Goal: Task Accomplishment & Management: Complete application form

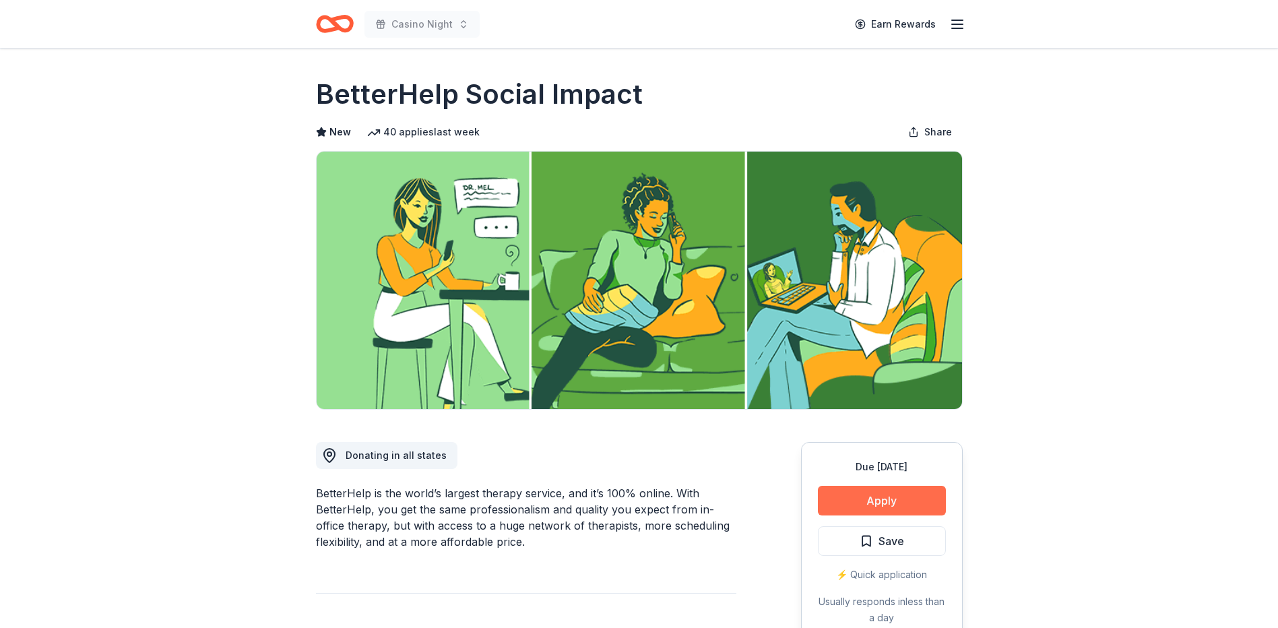
click at [868, 506] on button "Apply" at bounding box center [882, 501] width 128 height 30
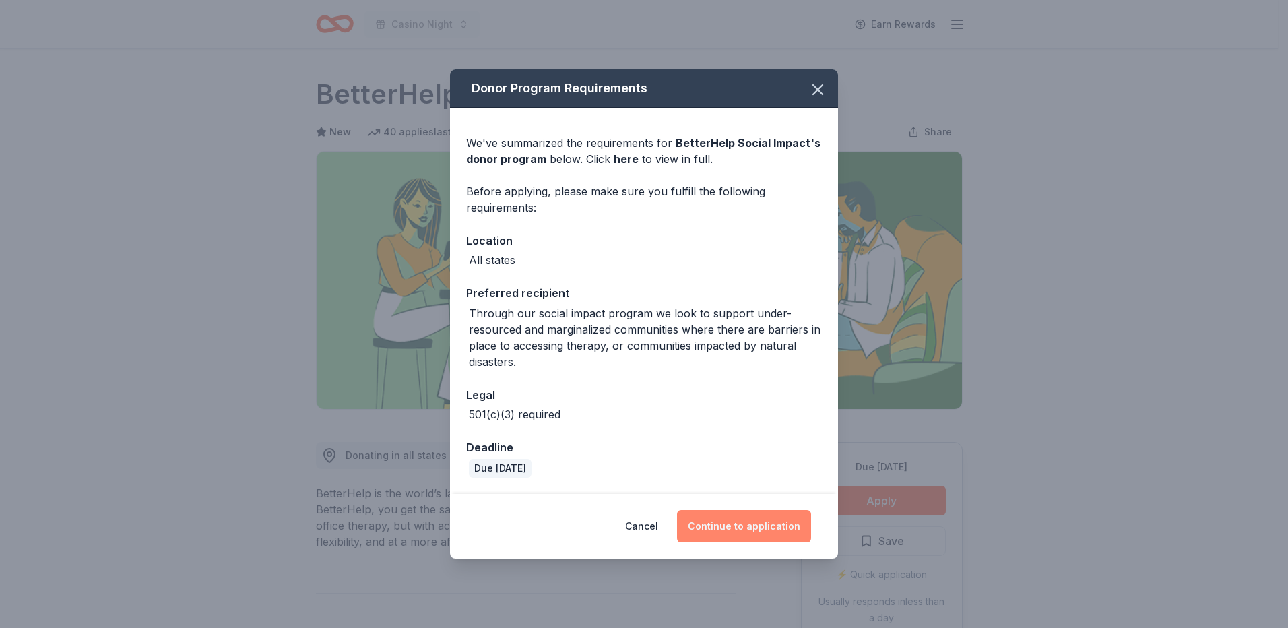
click at [757, 528] on button "Continue to application" at bounding box center [744, 526] width 134 height 32
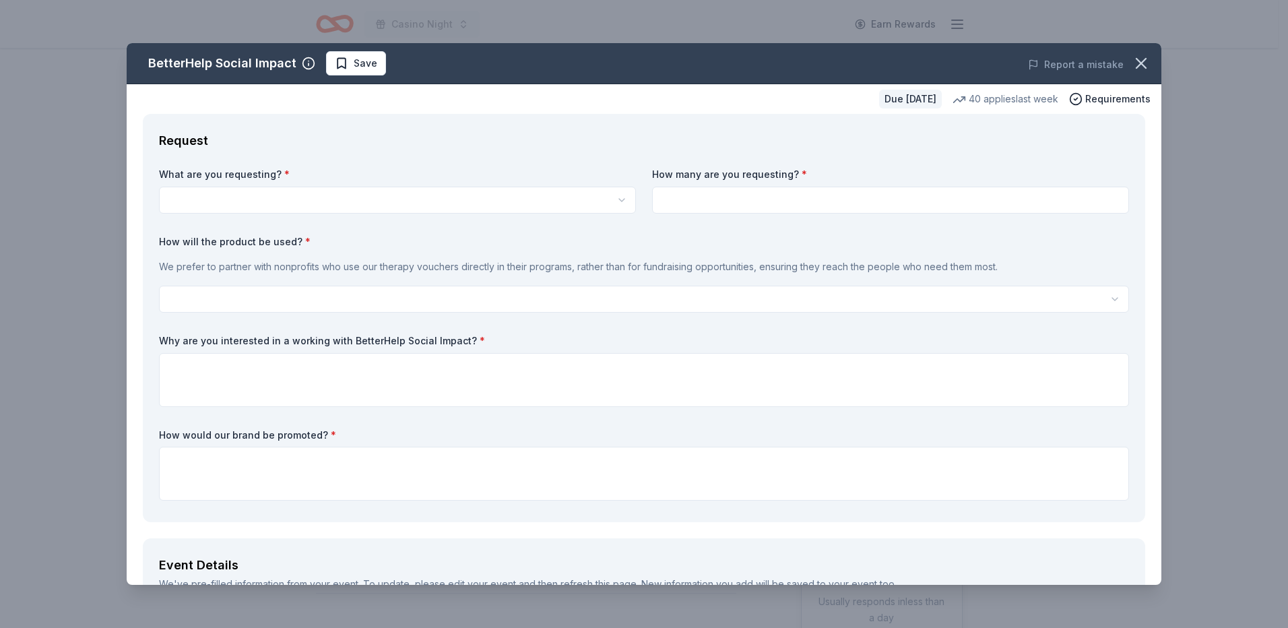
click at [233, 197] on html "Casino Night Earn Rewards Due in 22 days Share BetterHelp Social Impact New 40 …" at bounding box center [644, 314] width 1288 height 628
select select "Vouchers for 3 months of free therapy"
click at [224, 302] on html "Casino Night Earn Rewards Due in 22 days Share BetterHelp Social Impact New 40 …" at bounding box center [644, 314] width 1288 height 628
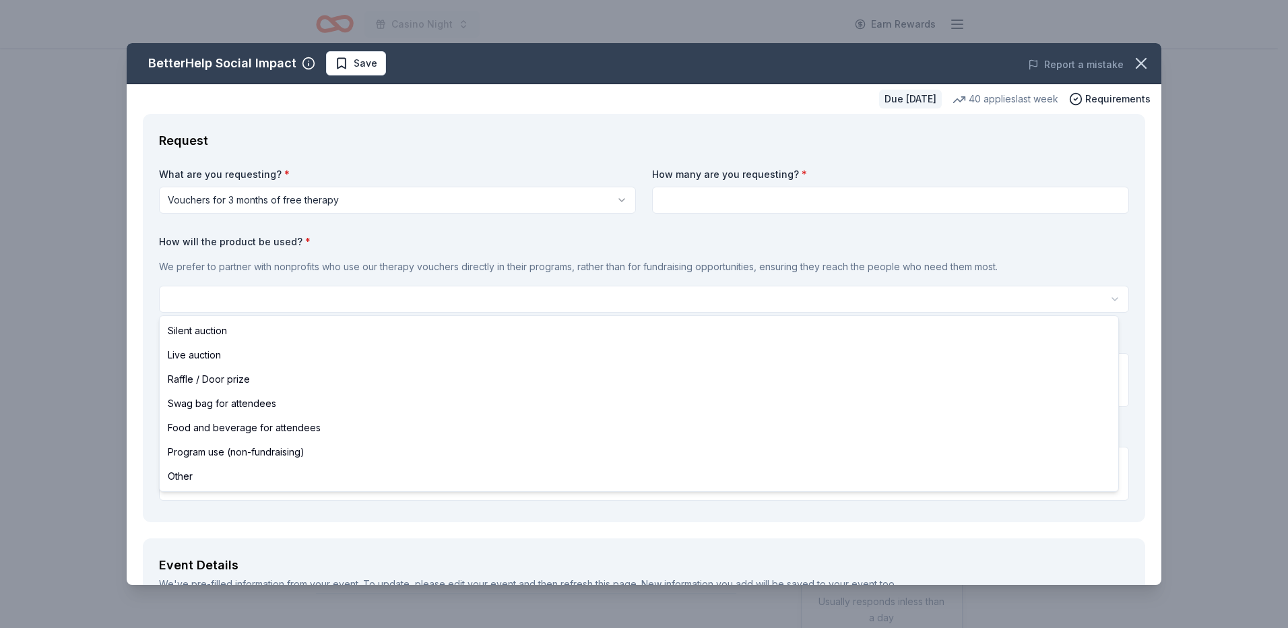
select select "raffleDoorPrize"
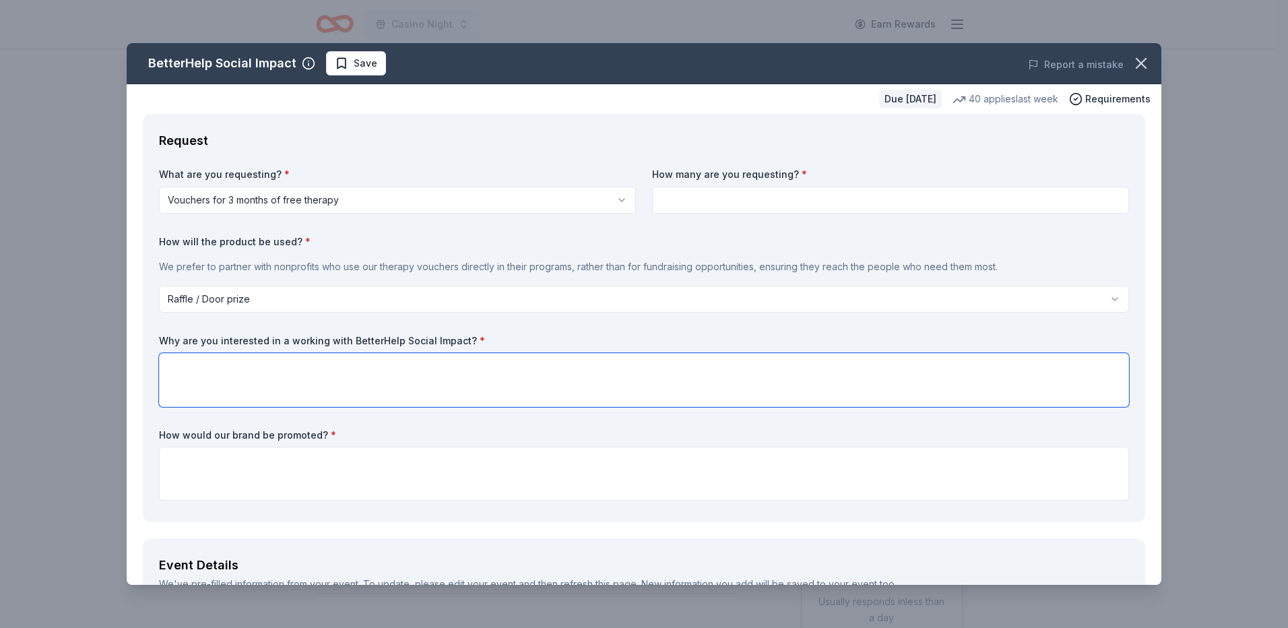
click at [217, 382] on textarea at bounding box center [644, 380] width 970 height 54
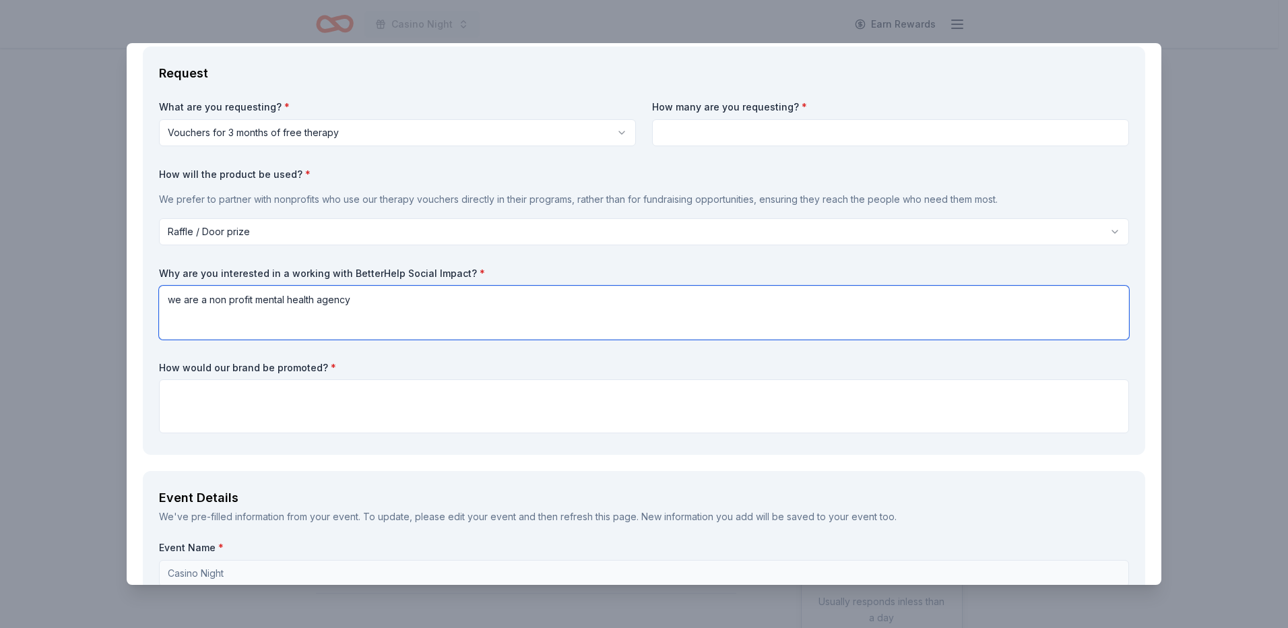
type textarea "we are a non profit mental health agency"
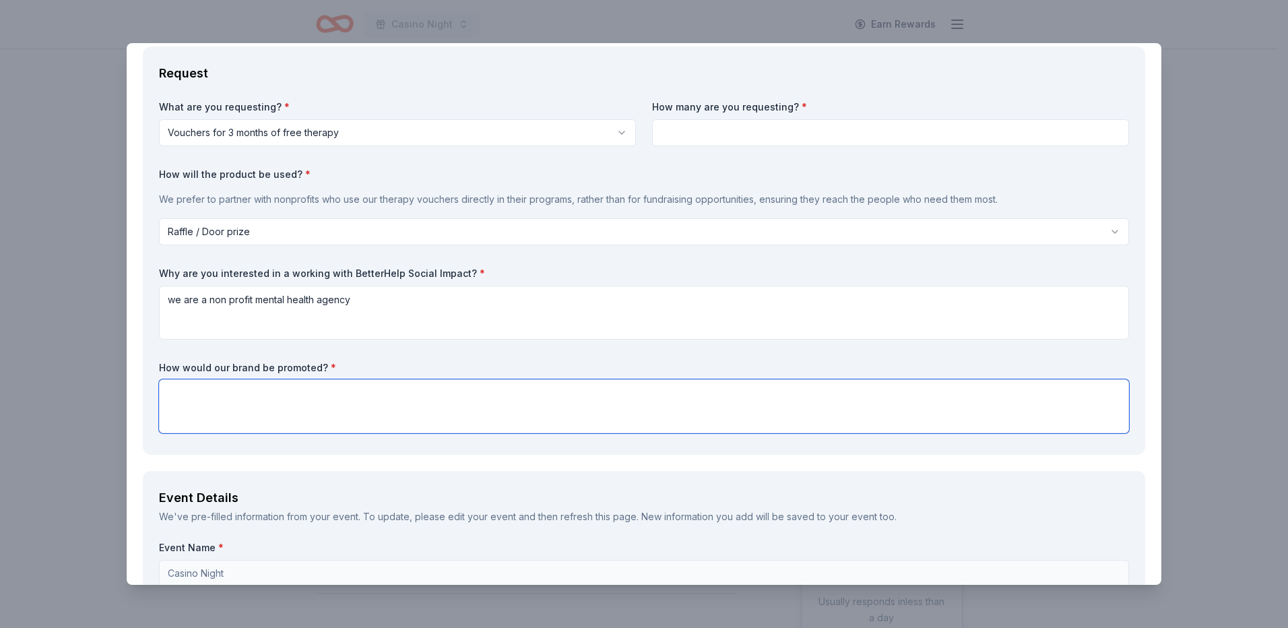
click at [272, 396] on textarea at bounding box center [644, 406] width 970 height 54
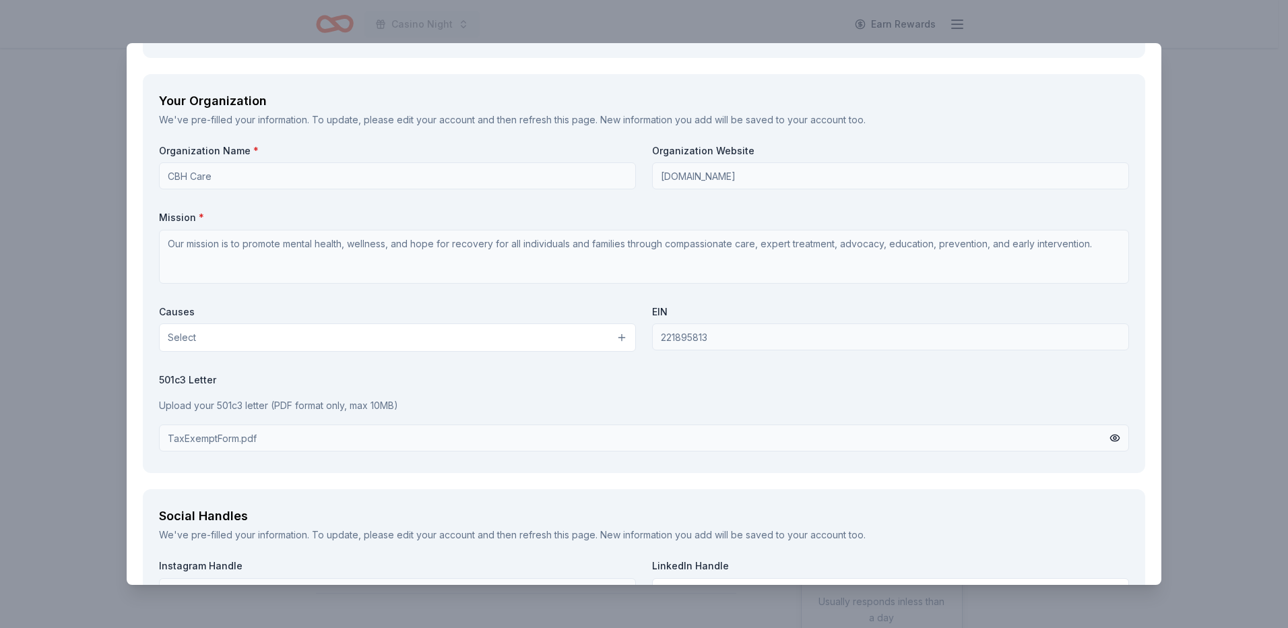
scroll to position [1213, 0]
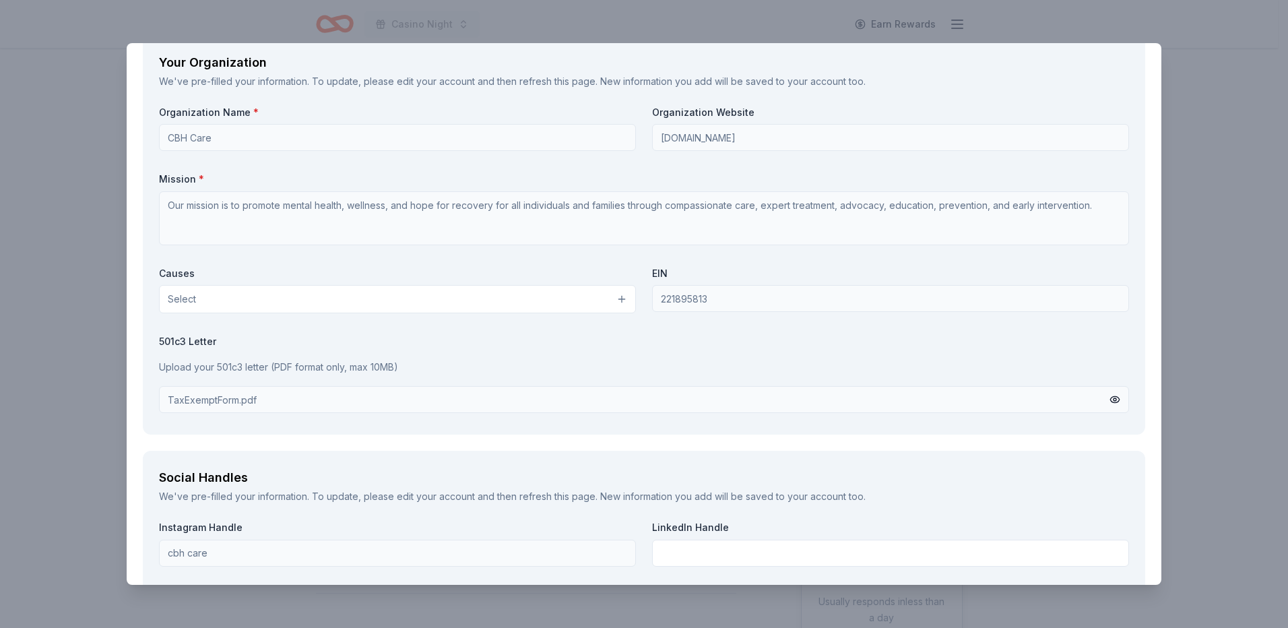
type textarea "at our tricky tray"
click at [242, 300] on button "Select" at bounding box center [397, 299] width 477 height 28
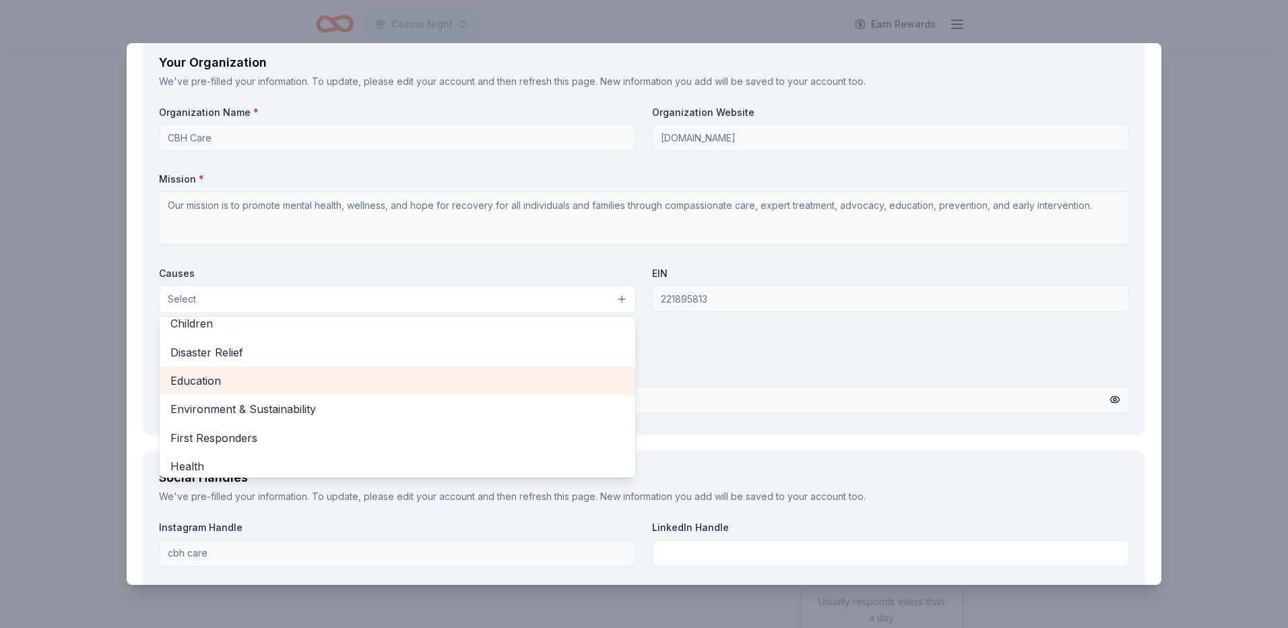
scroll to position [135, 0]
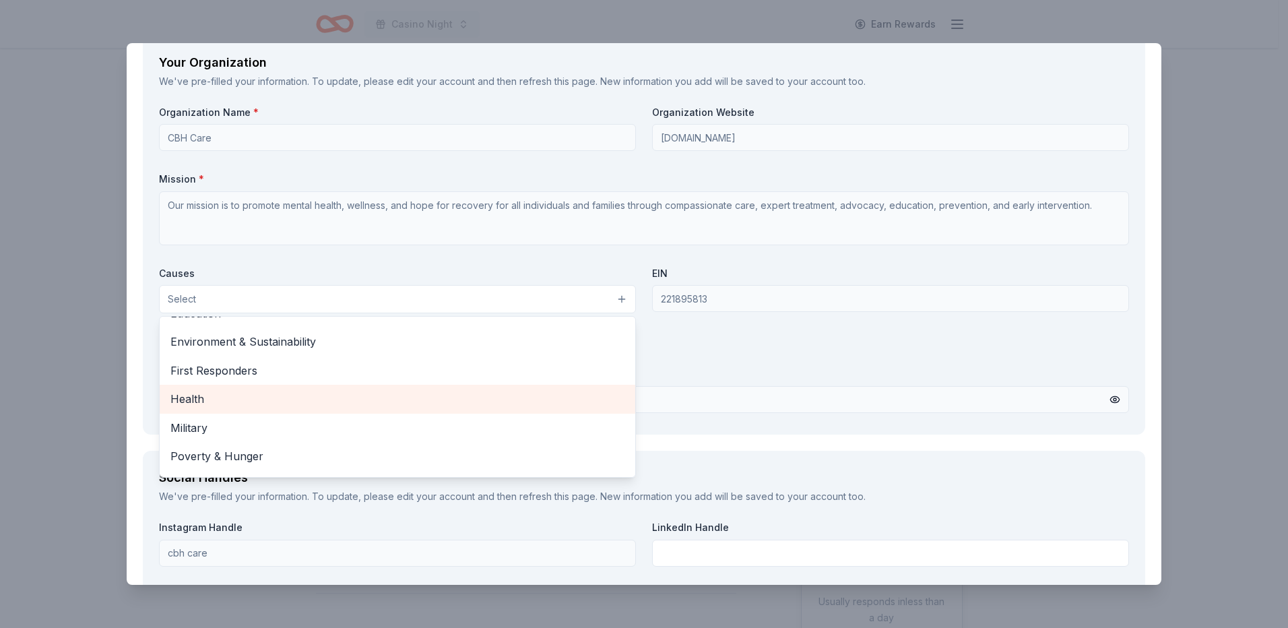
click at [226, 392] on span "Health" at bounding box center [397, 399] width 454 height 18
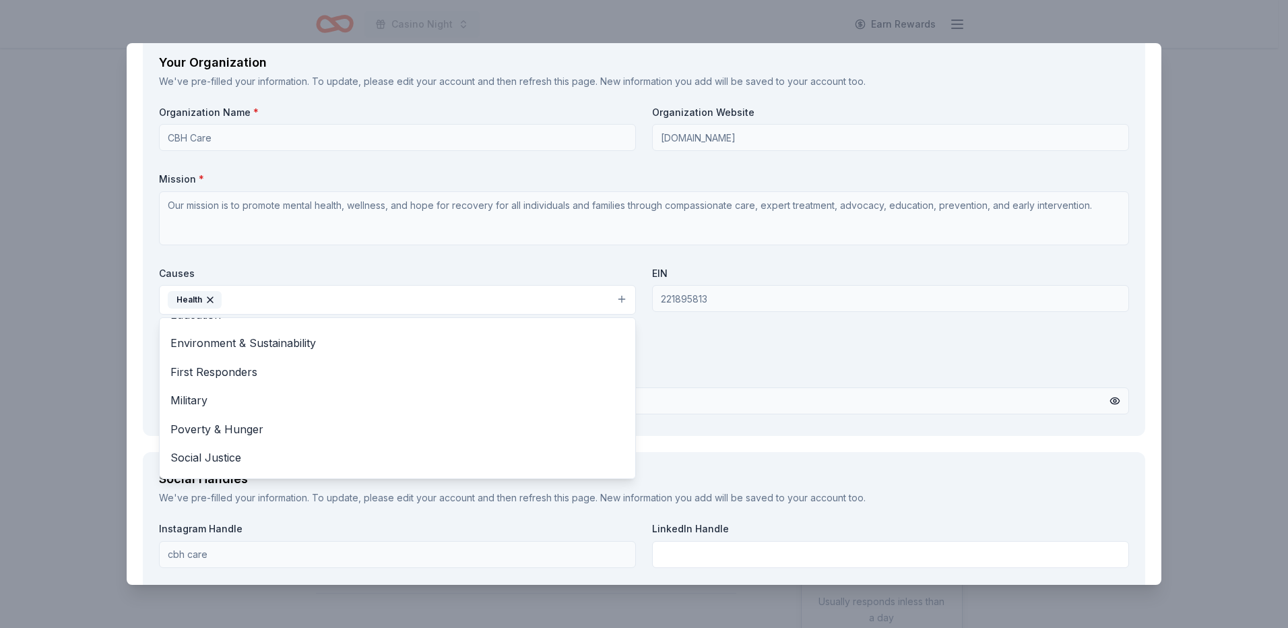
click at [718, 359] on div "Organization Name * CBH Care Organization Website www.cbhcare.org Mission * Our…" at bounding box center [644, 263] width 970 height 314
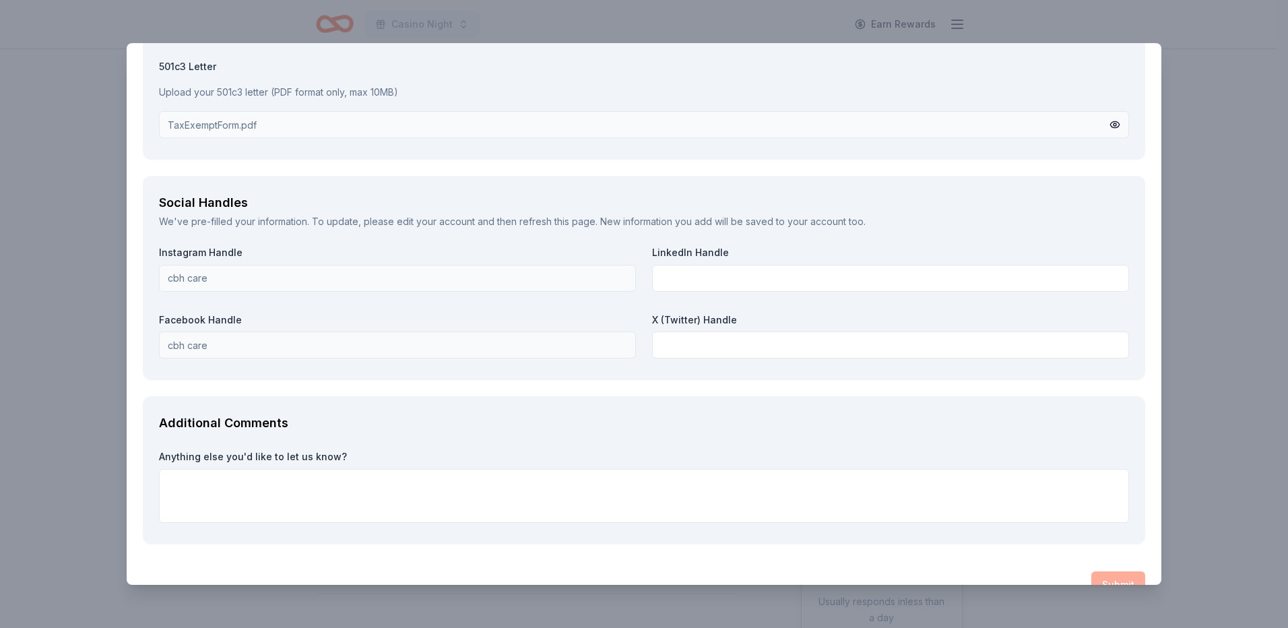
scroll to position [1519, 0]
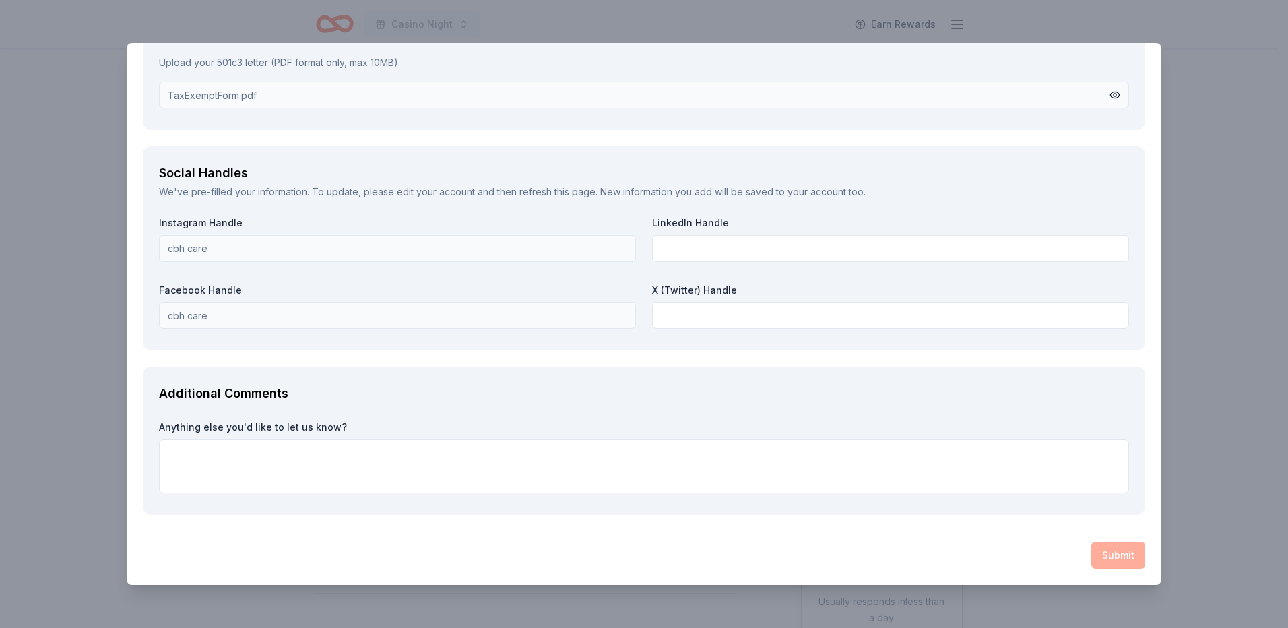
click at [1109, 561] on div "Submit" at bounding box center [644, 555] width 1003 height 27
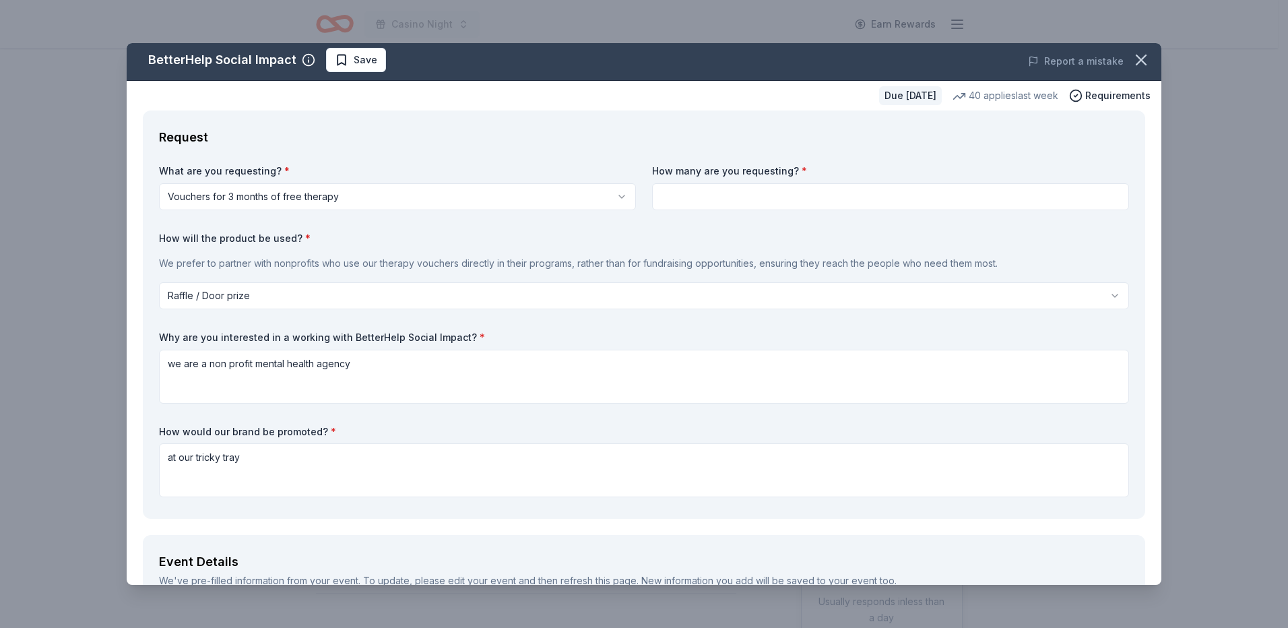
scroll to position [0, 0]
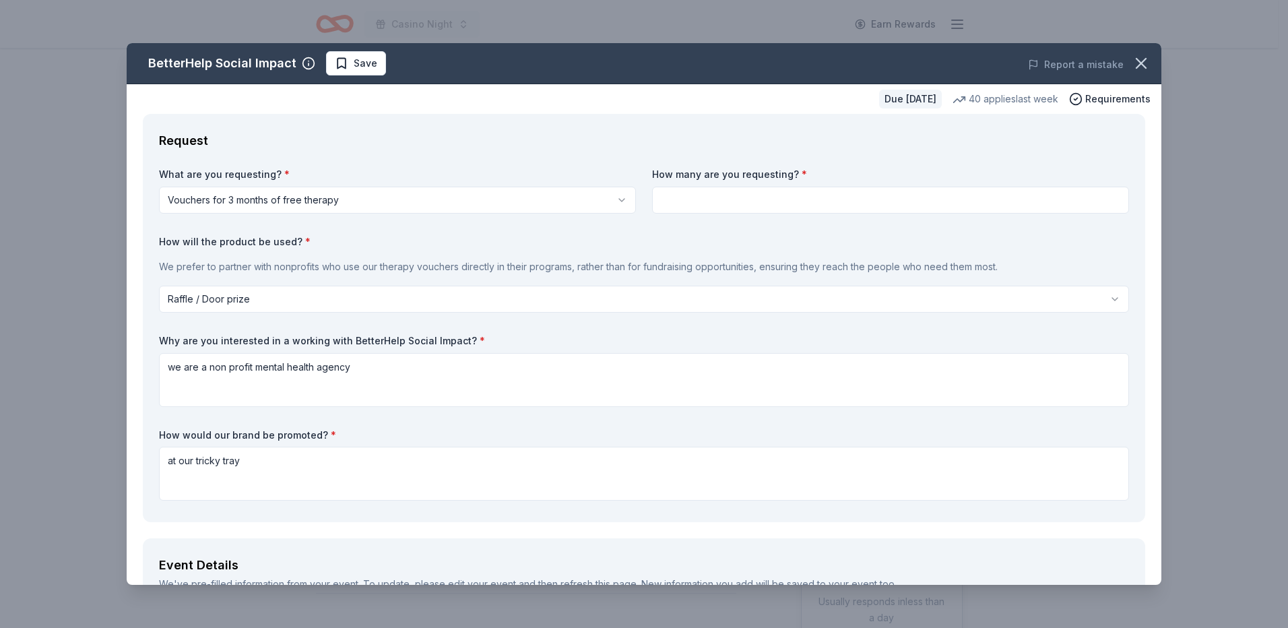
click at [749, 193] on input at bounding box center [890, 200] width 477 height 27
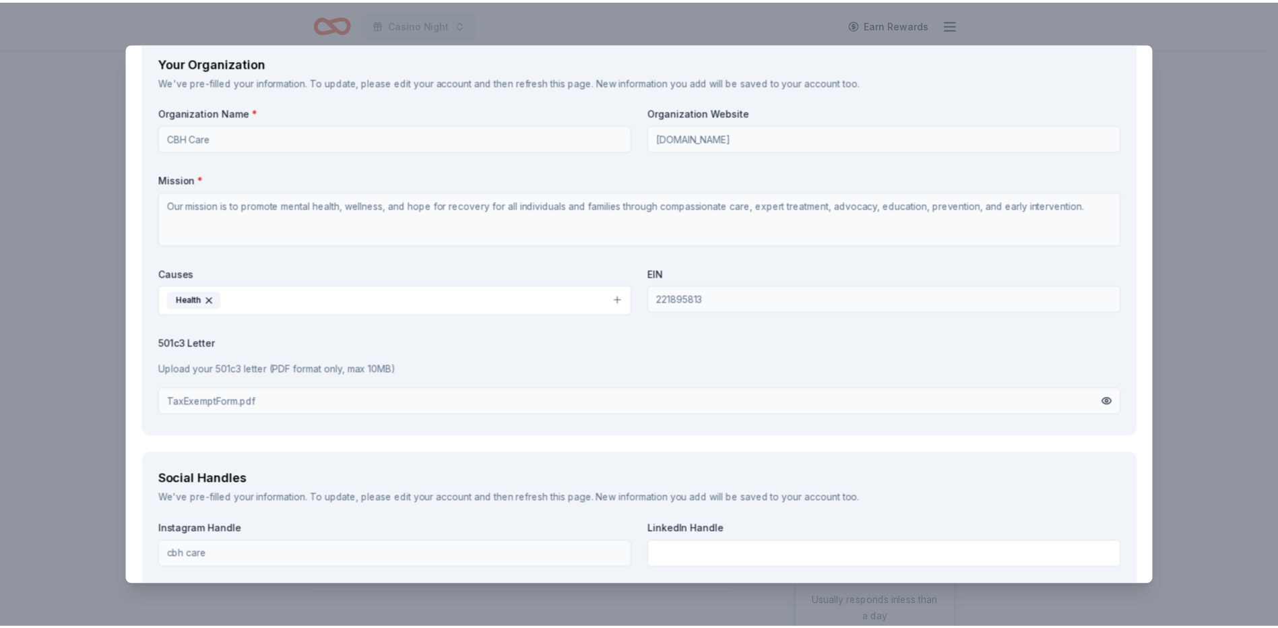
scroll to position [1519, 0]
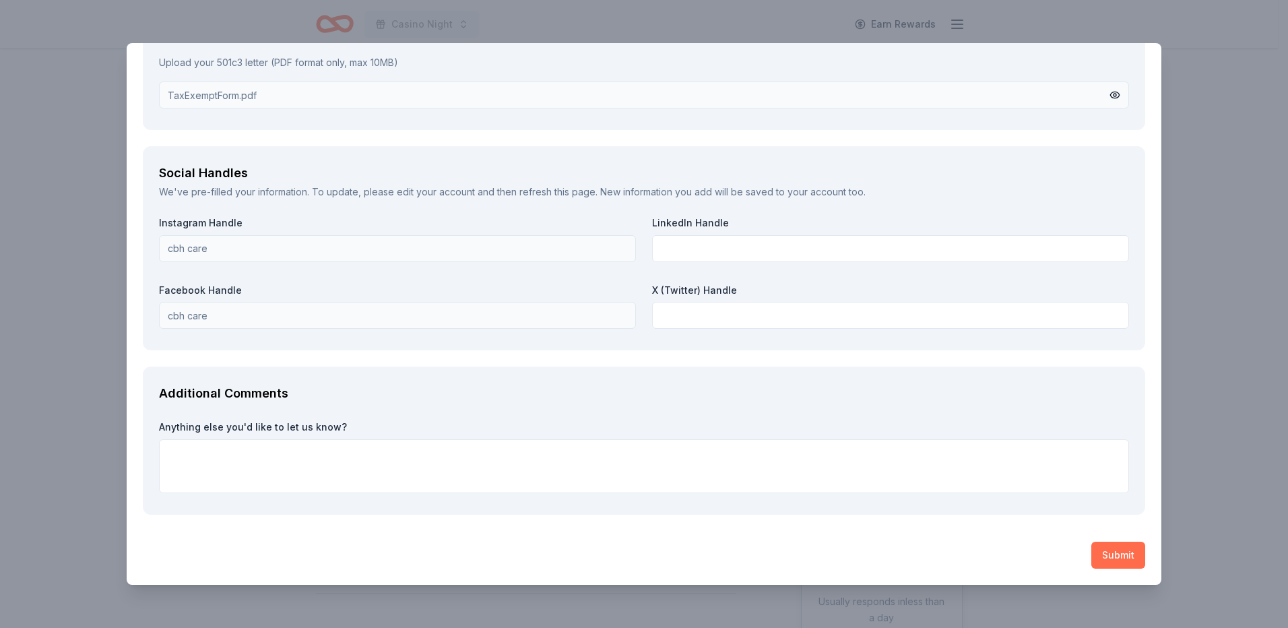
type input "1"
click at [1105, 557] on button "Submit" at bounding box center [1119, 555] width 54 height 27
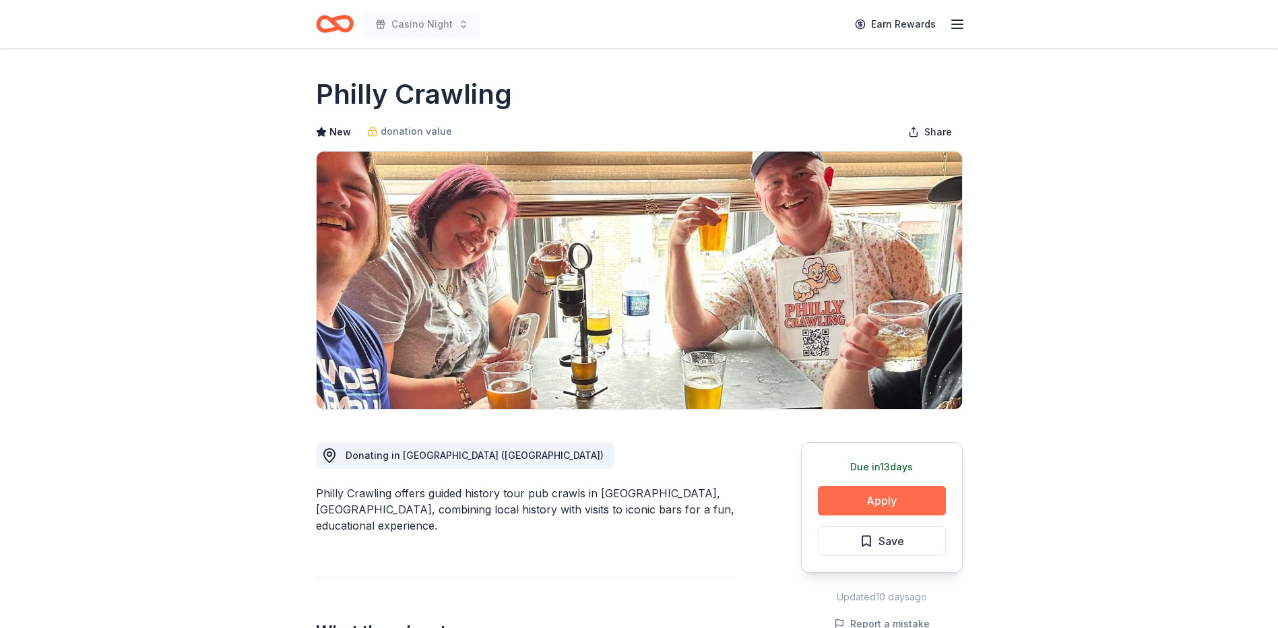
click at [864, 504] on button "Apply" at bounding box center [882, 501] width 128 height 30
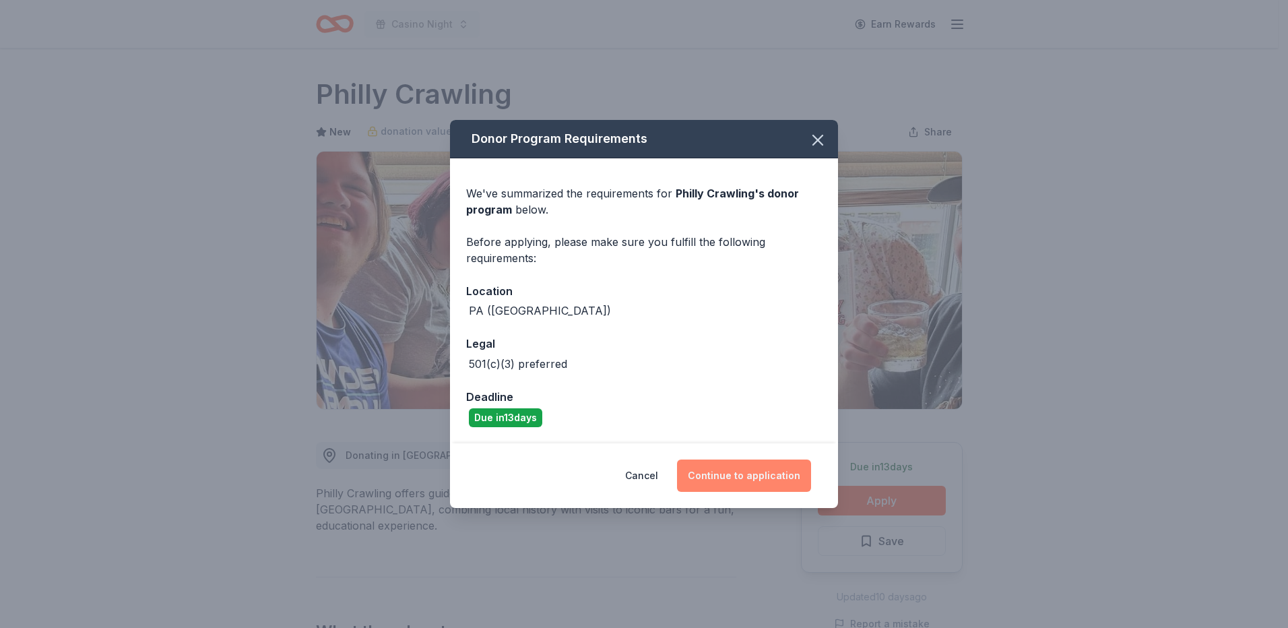
click at [757, 474] on button "Continue to application" at bounding box center [744, 476] width 134 height 32
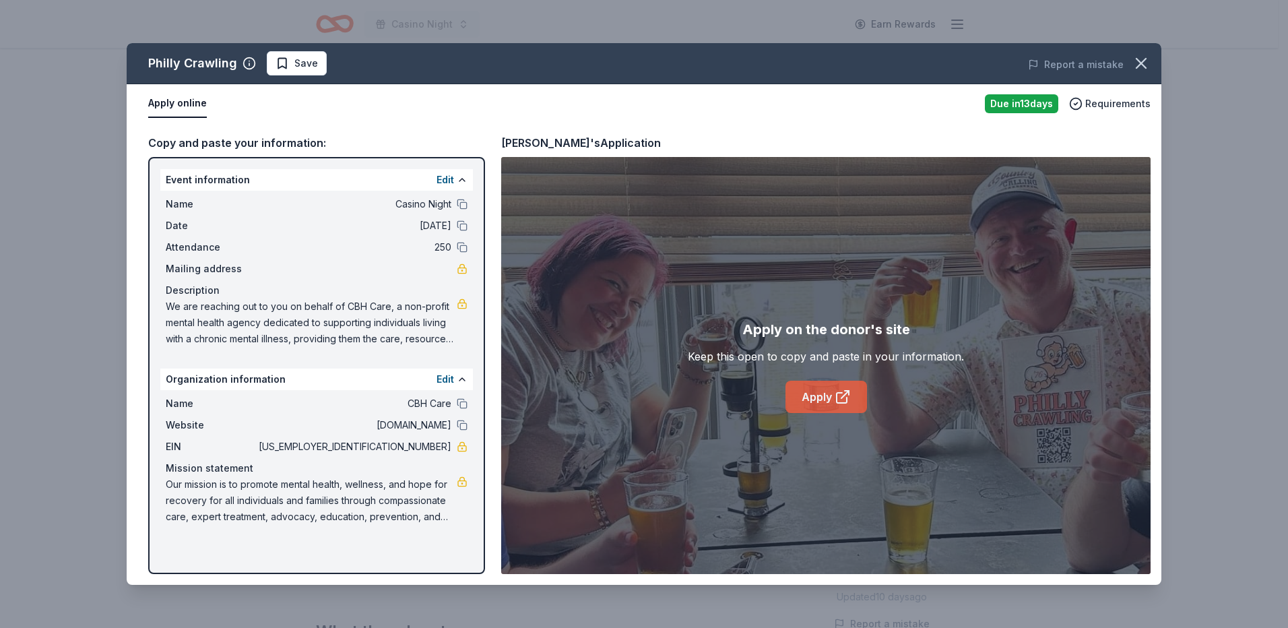
click at [851, 399] on link "Apply" at bounding box center [827, 397] width 82 height 32
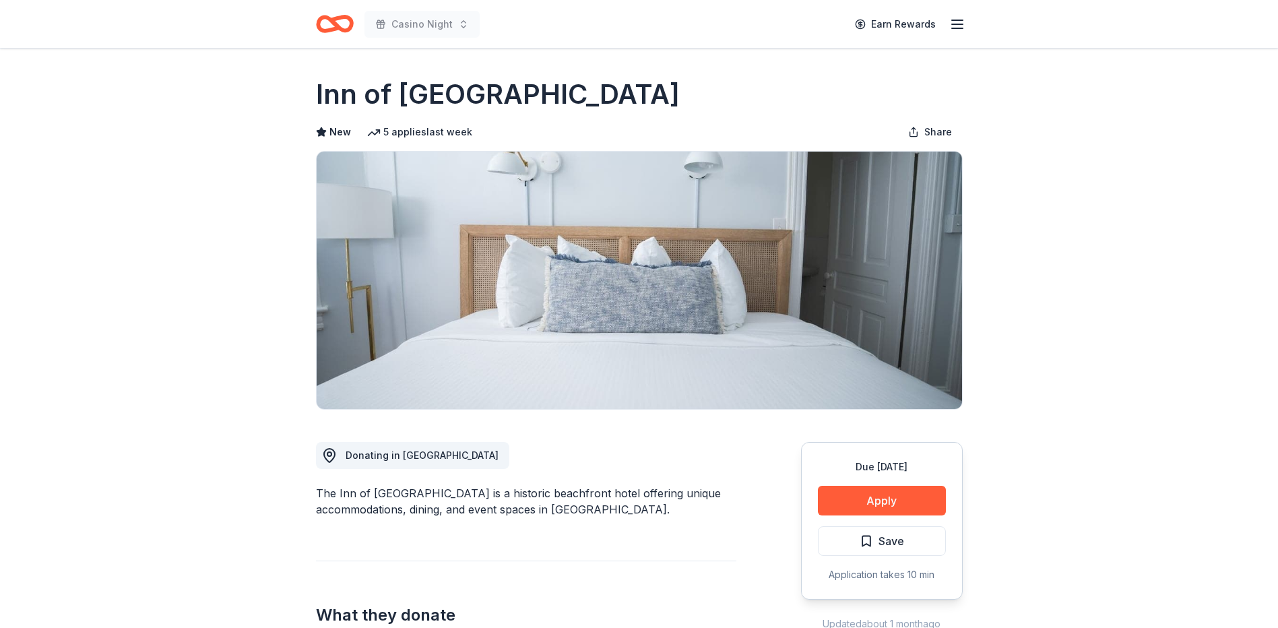
click at [879, 497] on button "Apply" at bounding box center [882, 501] width 128 height 30
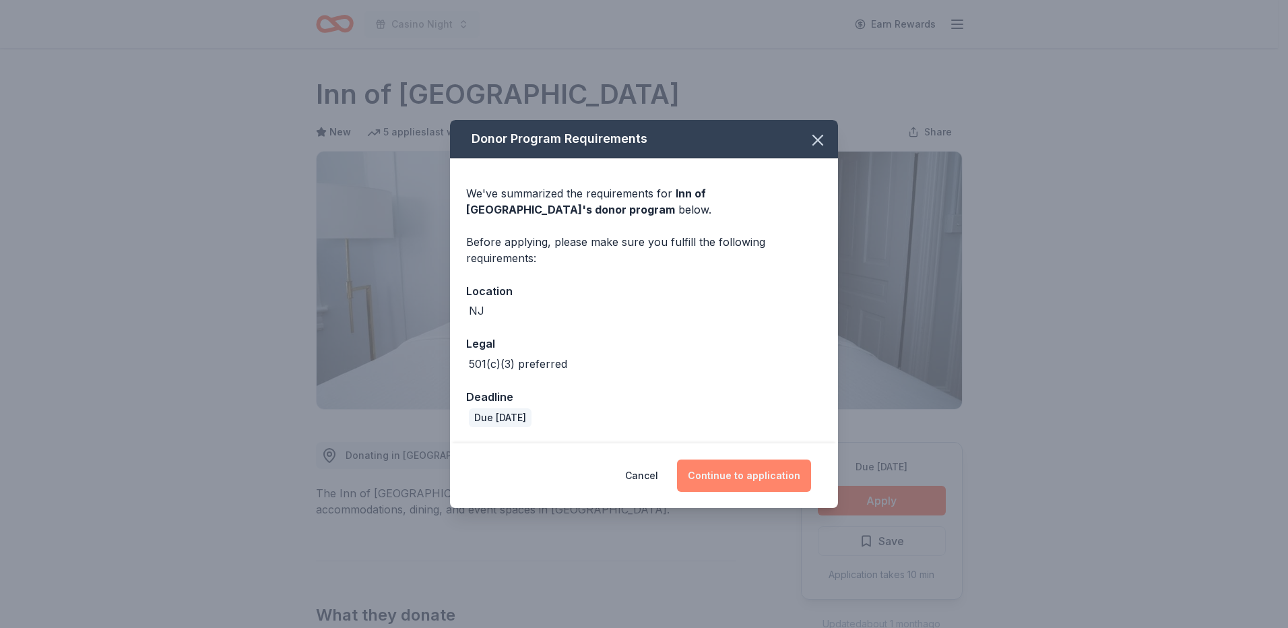
click at [741, 464] on button "Continue to application" at bounding box center [744, 476] width 134 height 32
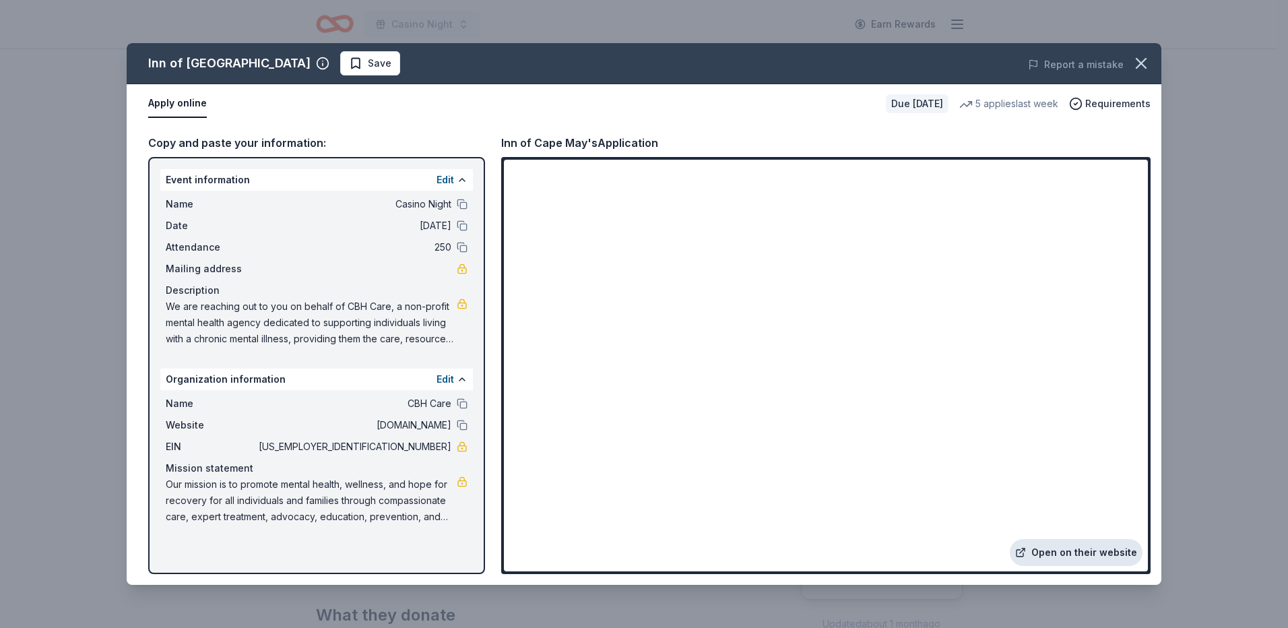
click at [1084, 547] on link "Open on their website" at bounding box center [1076, 552] width 133 height 27
